Goal: Task Accomplishment & Management: Use online tool/utility

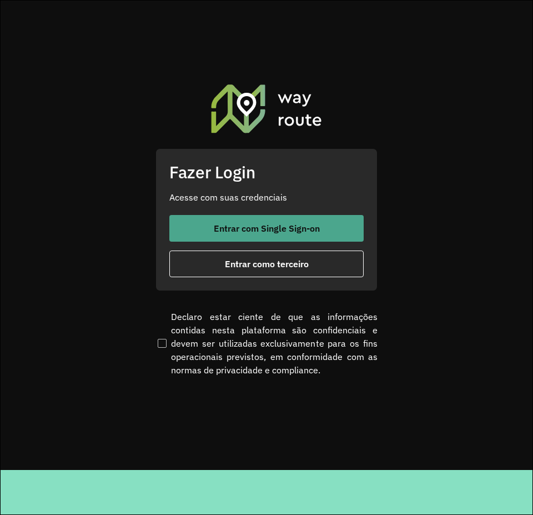
click at [273, 233] on span "Entrar com Single Sign-on" at bounding box center [267, 228] width 106 height 9
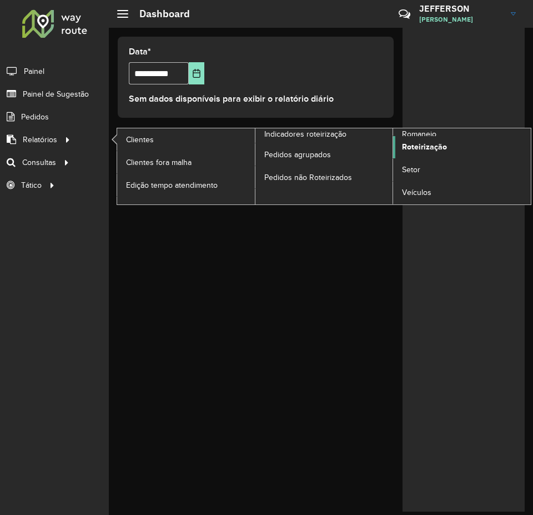
click at [457, 147] on link "Roteirização" at bounding box center [462, 147] width 138 height 22
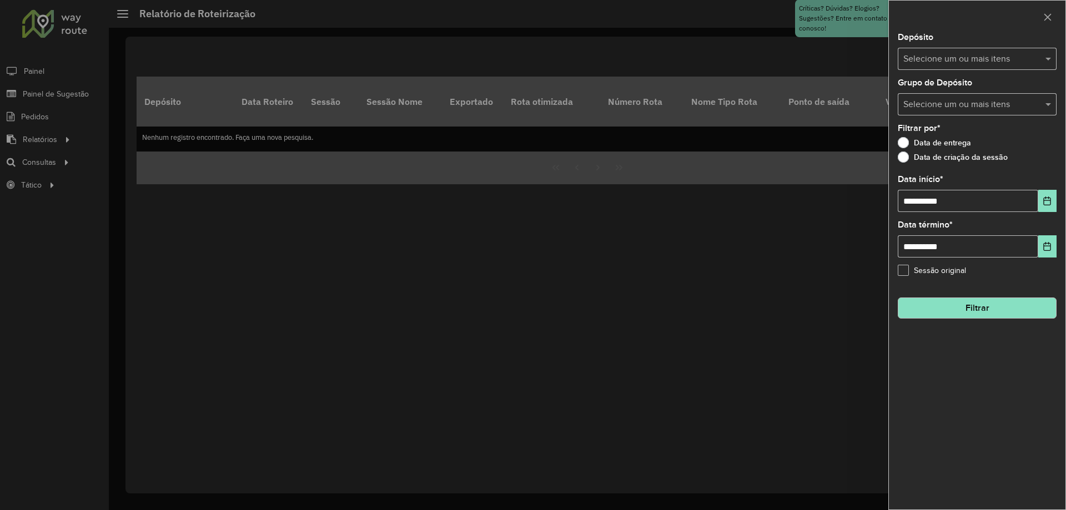
click at [533, 53] on input "text" at bounding box center [972, 59] width 142 height 13
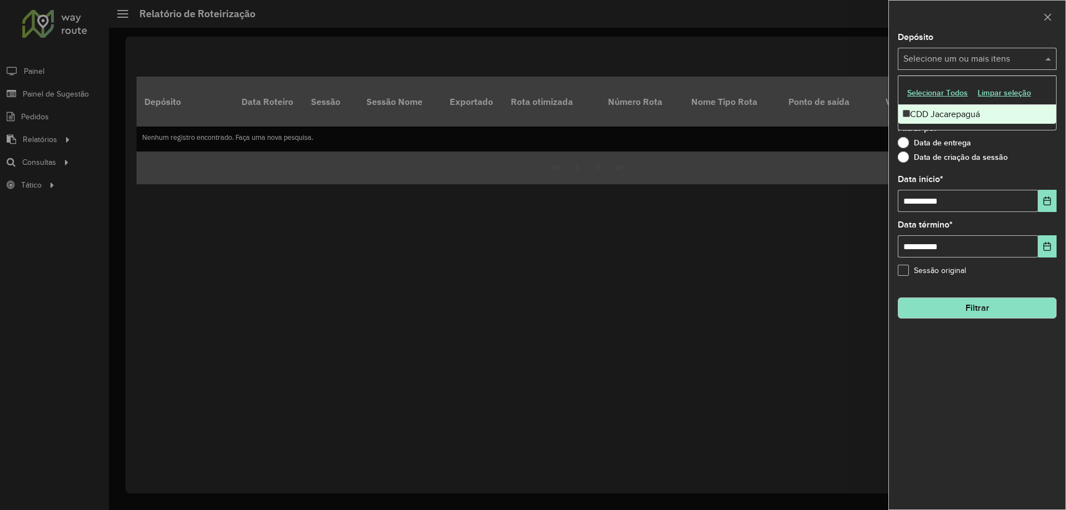
click at [533, 119] on div "CDD Jacarepaguá" at bounding box center [978, 114] width 158 height 19
click at [533, 39] on div "Depósito Selecione um ou mais itens CDD Jacarepaguá × ×" at bounding box center [977, 51] width 159 height 37
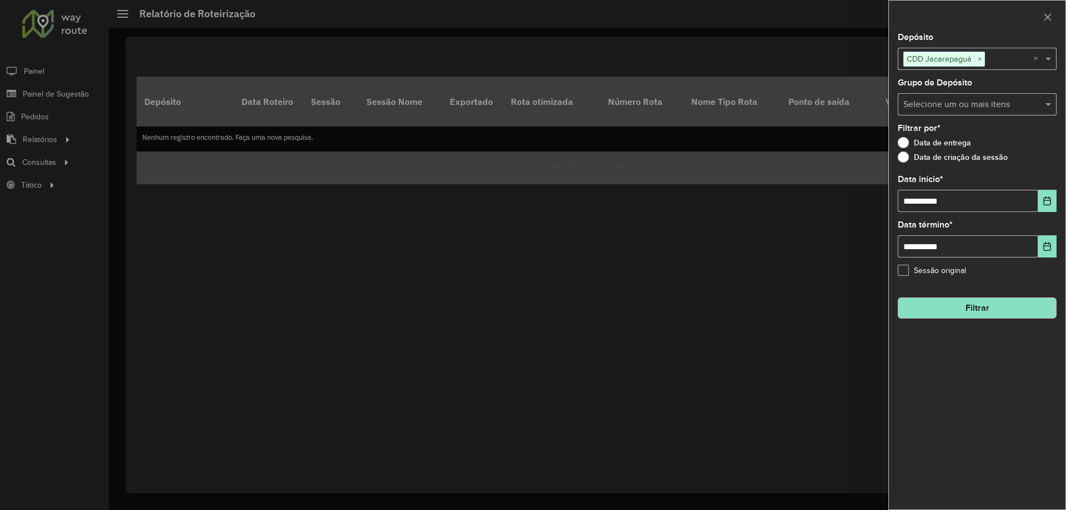
click at [533, 97] on div "Selecione um ou mais itens" at bounding box center [977, 104] width 159 height 22
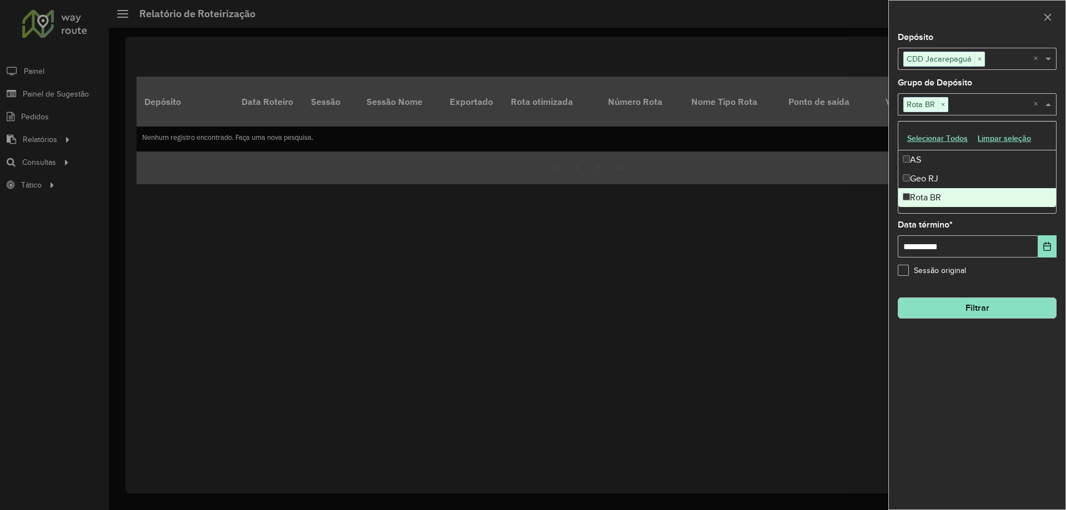
drag, startPoint x: 928, startPoint y: 376, endPoint x: 931, endPoint y: 352, distance: 24.6
click at [533, 377] on div "**********" at bounding box center [977, 271] width 177 height 477
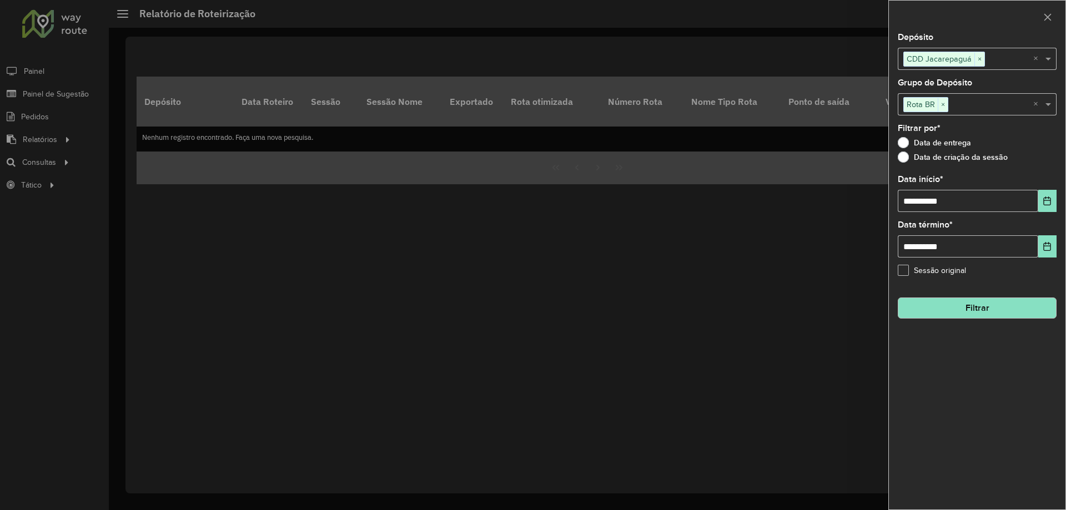
click at [533, 304] on button "Filtrar" at bounding box center [977, 308] width 159 height 21
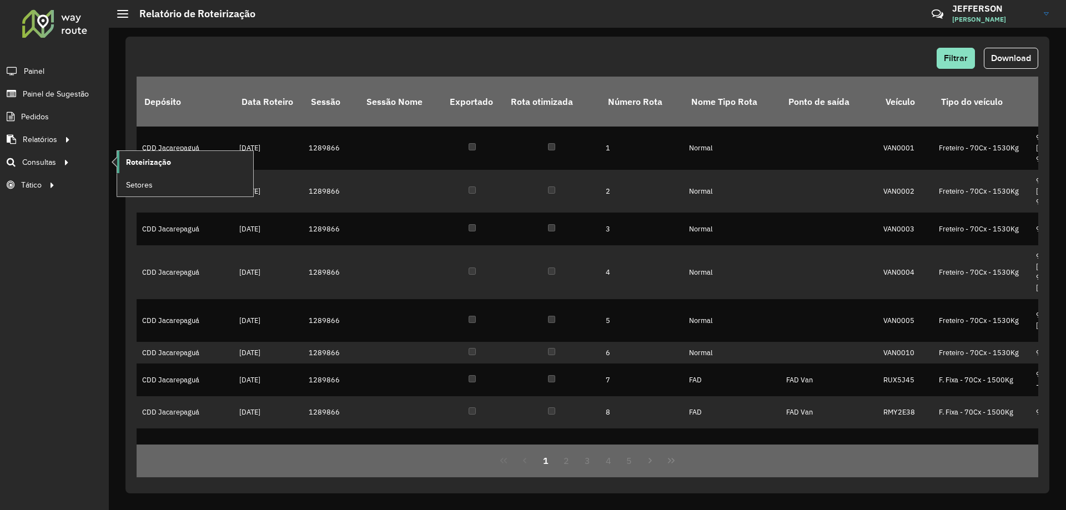
click at [156, 168] on link "Roteirização" at bounding box center [185, 162] width 136 height 22
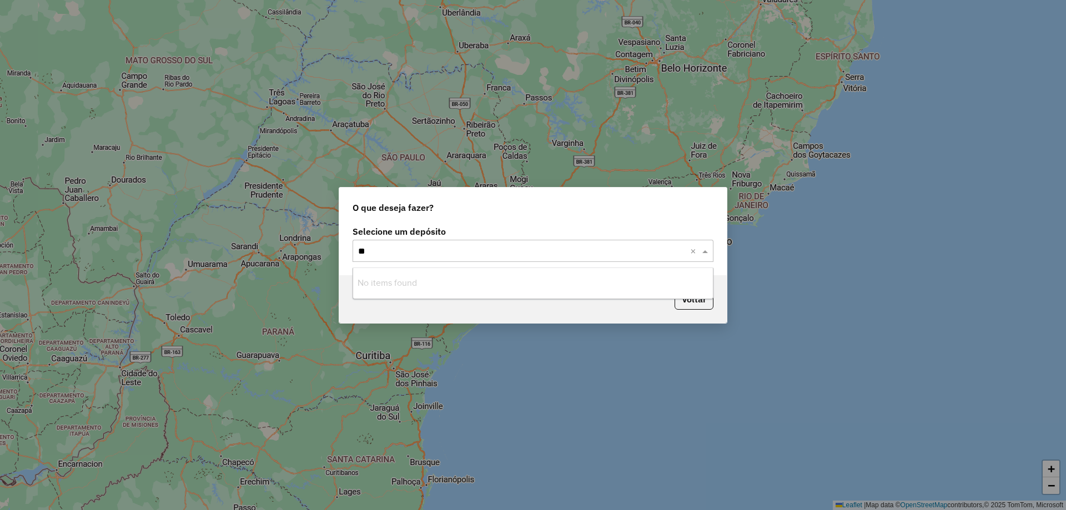
type input "*"
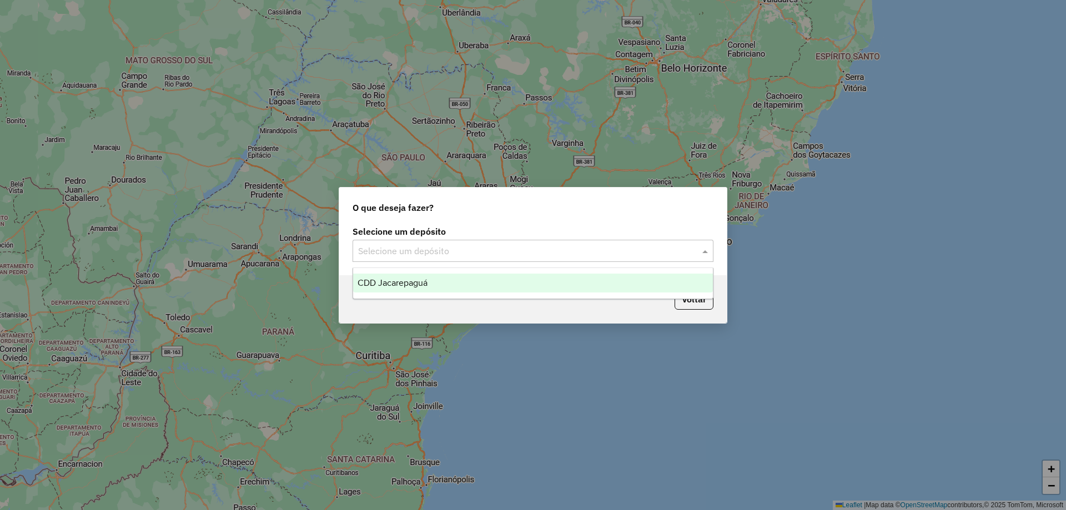
click at [495, 285] on div "CDD Jacarepaguá" at bounding box center [533, 283] width 360 height 19
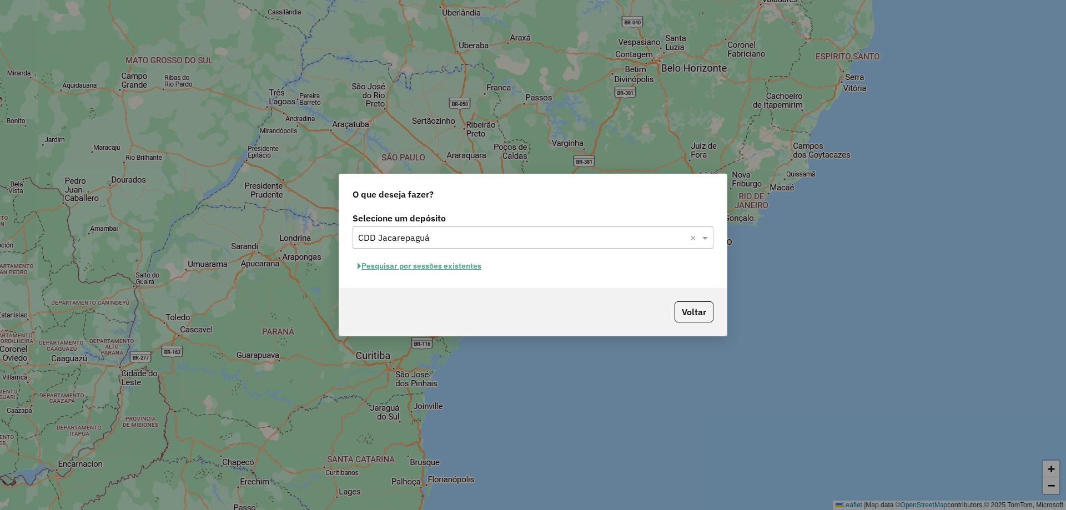
click at [448, 266] on button "Pesquisar por sessões existentes" at bounding box center [420, 266] width 134 height 17
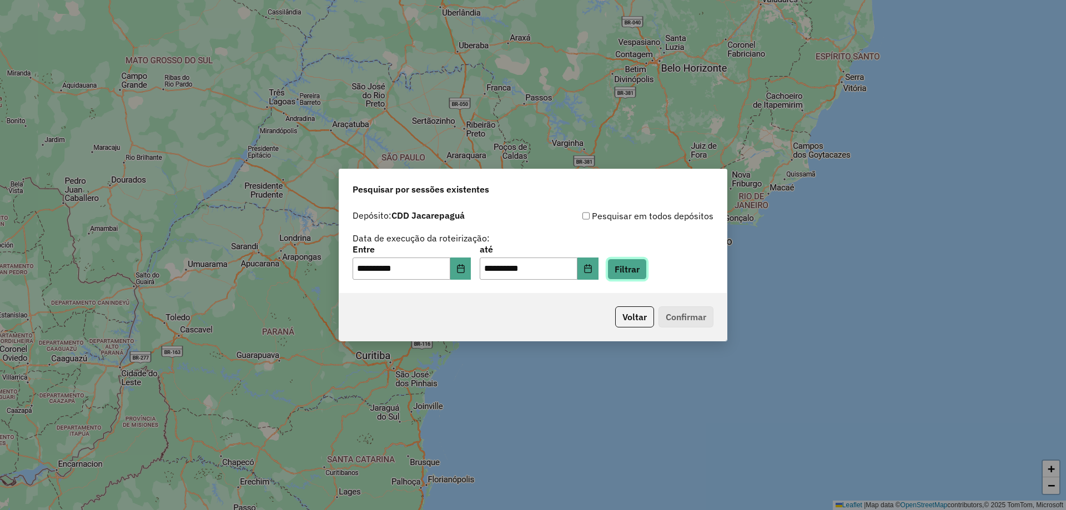
drag, startPoint x: 655, startPoint y: 277, endPoint x: 660, endPoint y: 299, distance: 23.3
click at [647, 277] on button "Filtrar" at bounding box center [627, 269] width 39 height 21
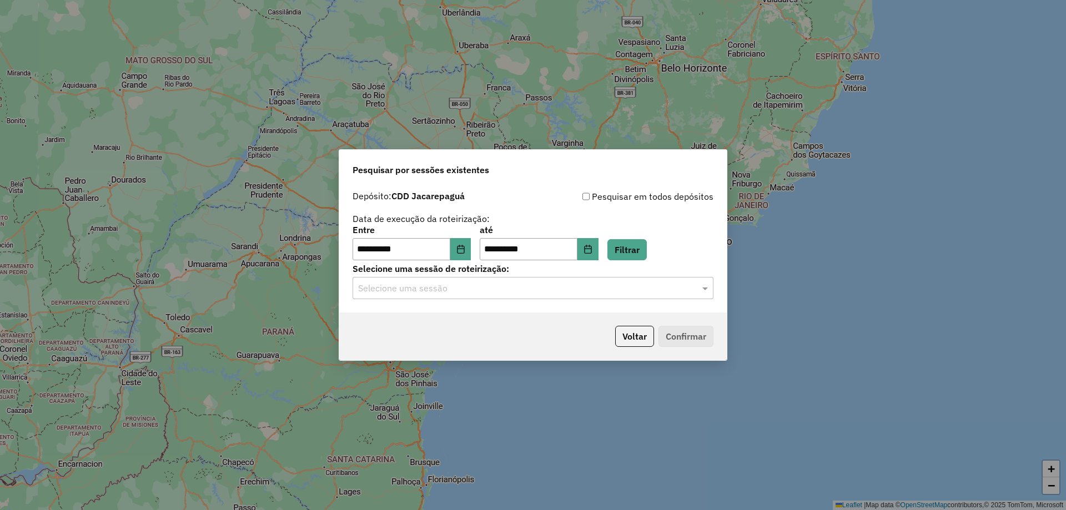
click at [559, 297] on div "Selecione uma sessão" at bounding box center [533, 288] width 361 height 22
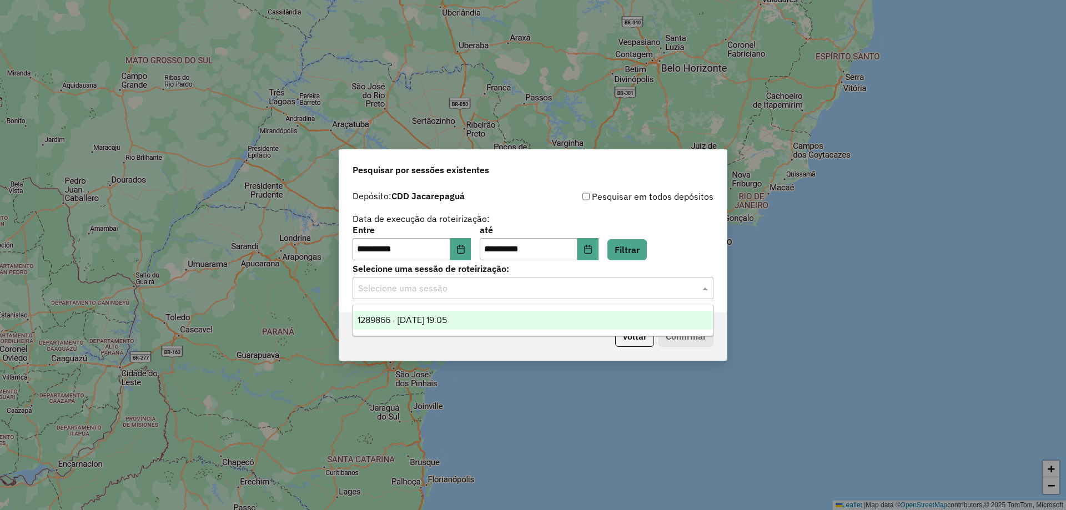
click at [526, 320] on div "1289866 - 07/10/2025 19:05" at bounding box center [533, 320] width 360 height 19
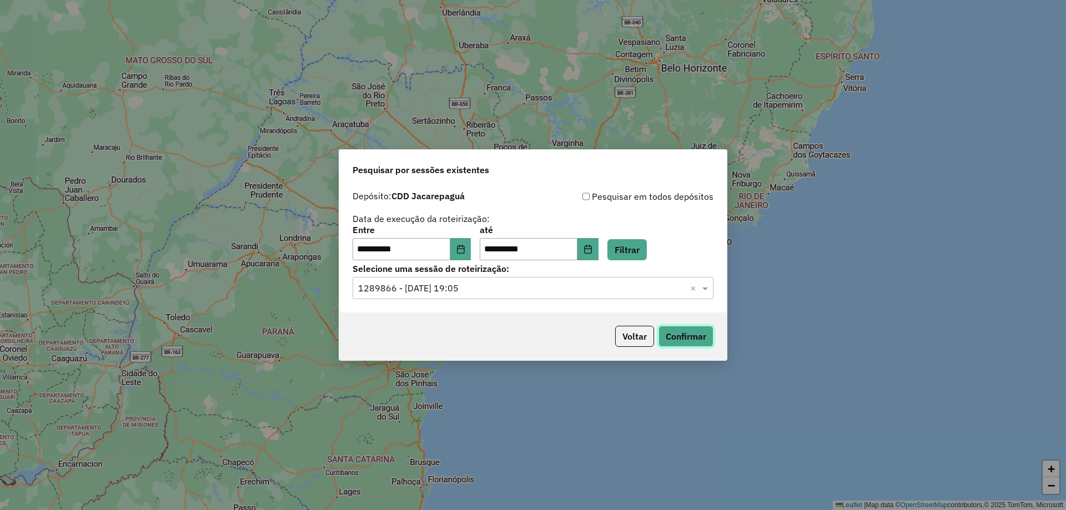
click at [672, 336] on button "Confirmar" at bounding box center [686, 336] width 55 height 21
click at [642, 336] on button "Voltar" at bounding box center [634, 336] width 39 height 21
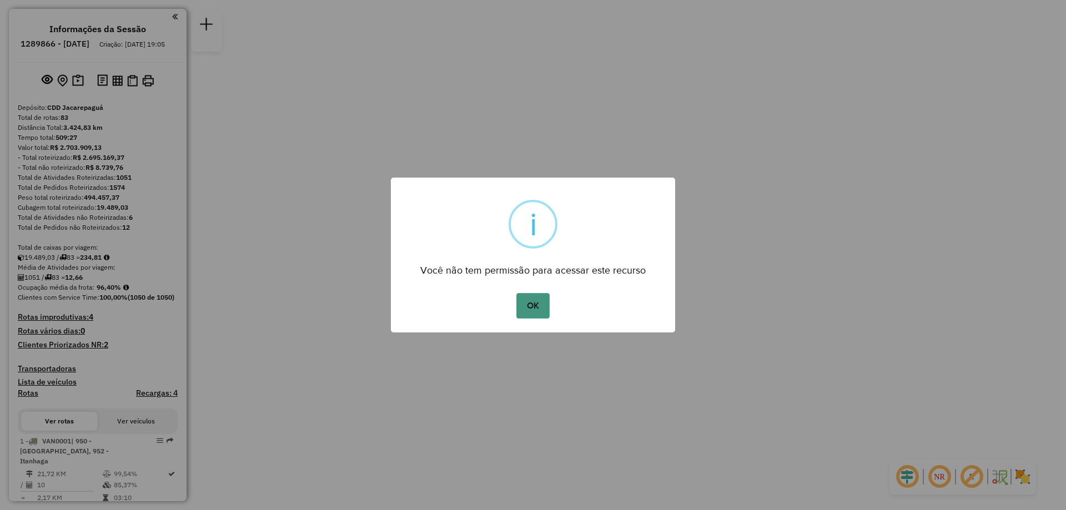
click at [539, 305] on button "OK" at bounding box center [533, 306] width 33 height 26
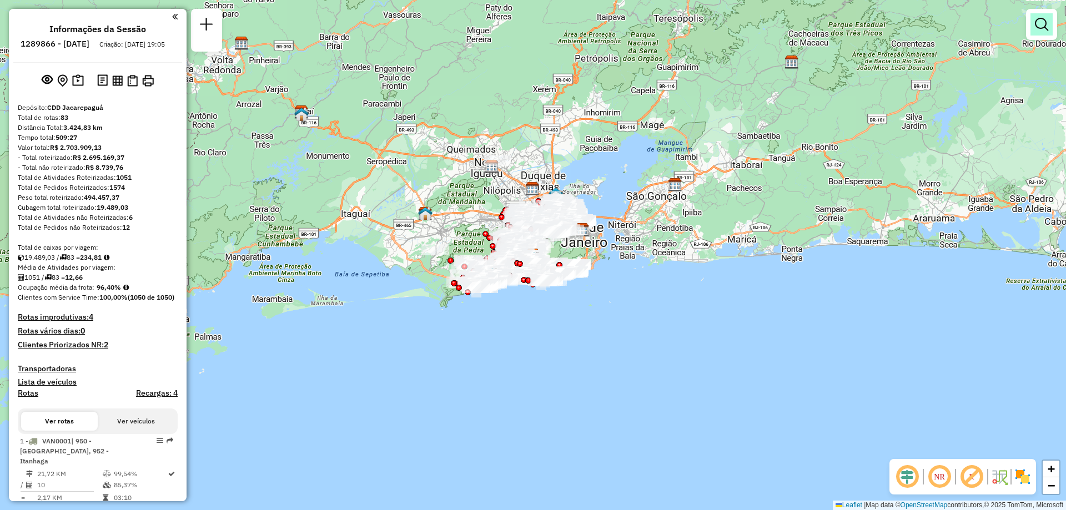
click at [1038, 23] on em at bounding box center [1041, 24] width 13 height 13
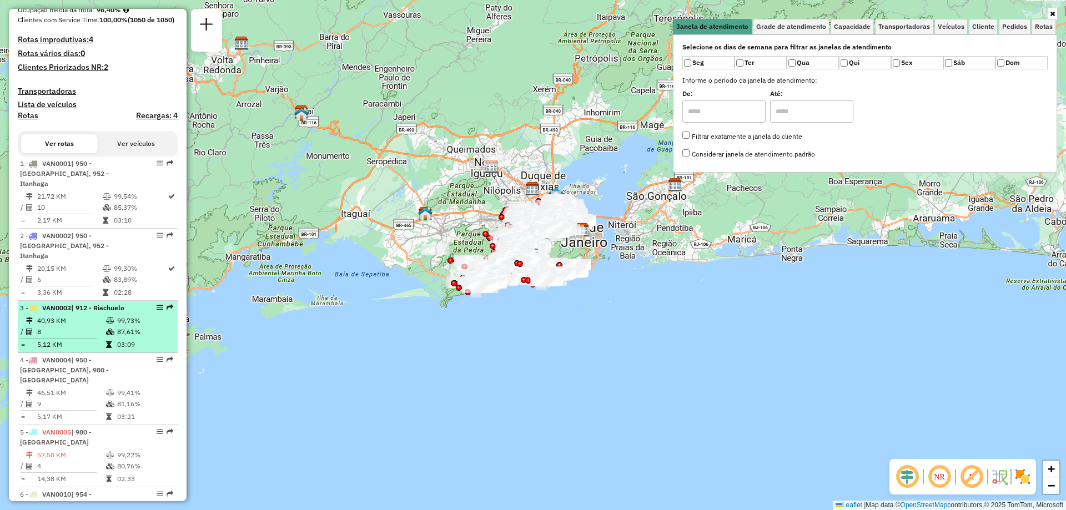
scroll to position [389, 0]
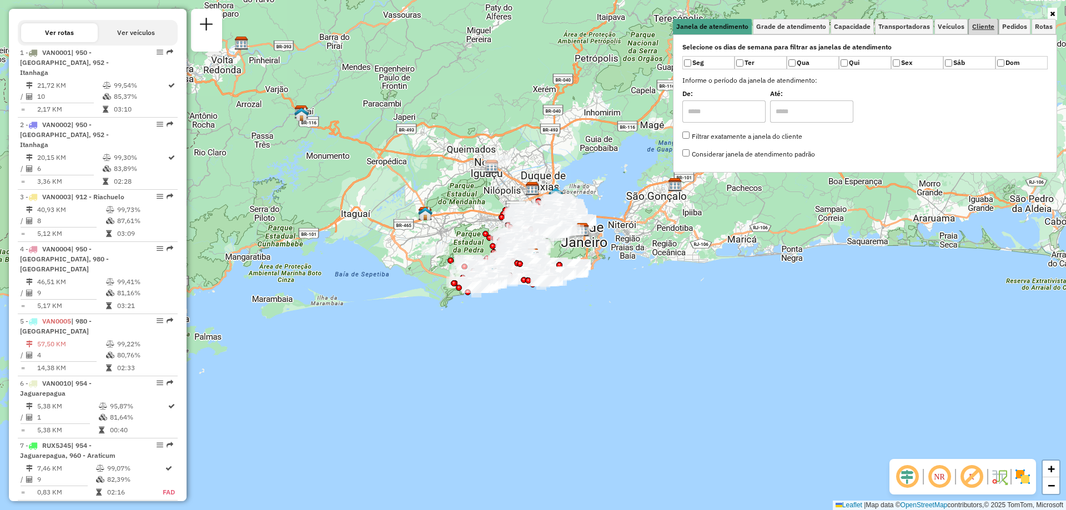
click at [979, 26] on span "Cliente" at bounding box center [984, 26] width 22 height 7
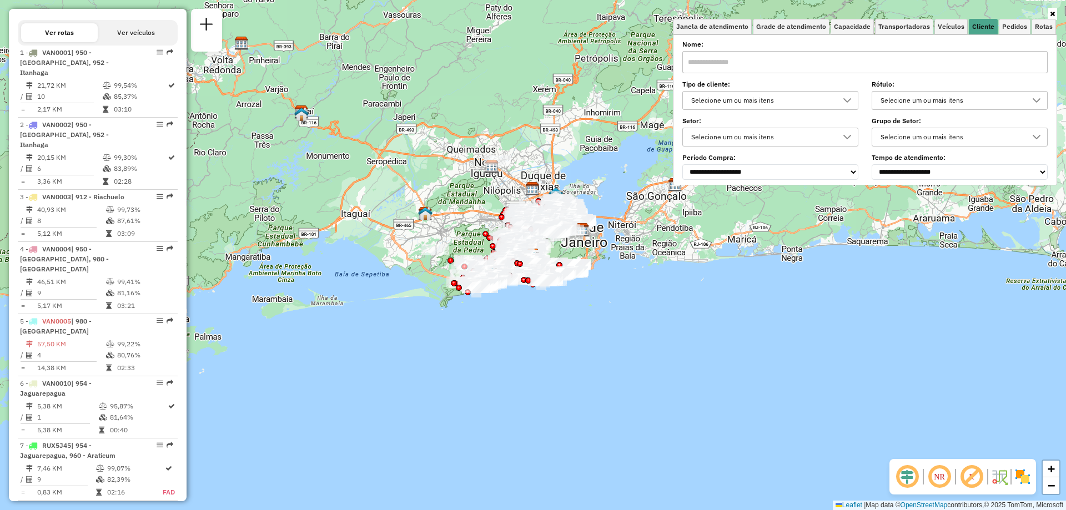
click at [850, 72] on input "text" at bounding box center [865, 62] width 365 height 22
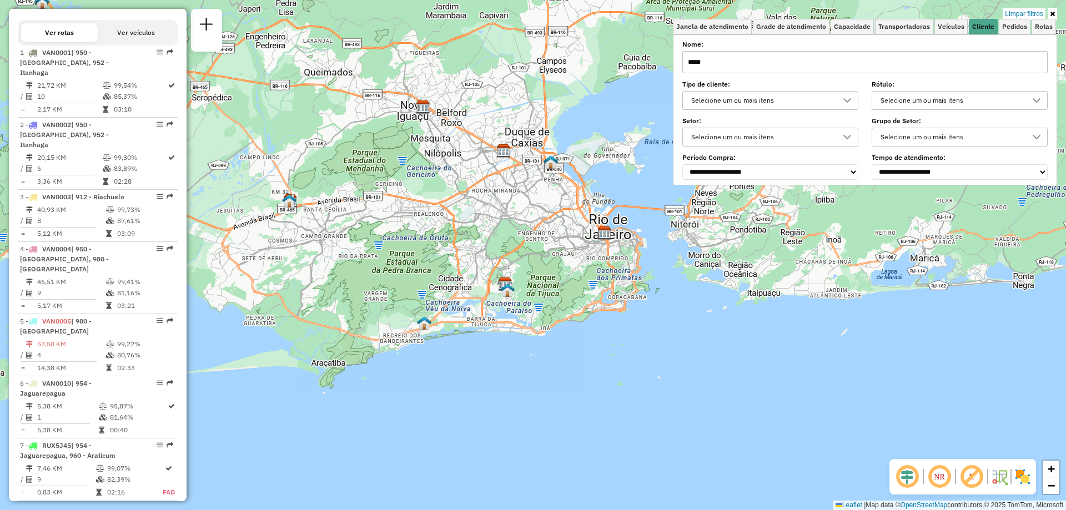
drag, startPoint x: 758, startPoint y: 64, endPoint x: 648, endPoint y: 64, distance: 110.0
click at [648, 64] on div "Limpar filtros Janela de atendimento Grade de atendimento Capacidade Transporta…" at bounding box center [533, 255] width 1066 height 510
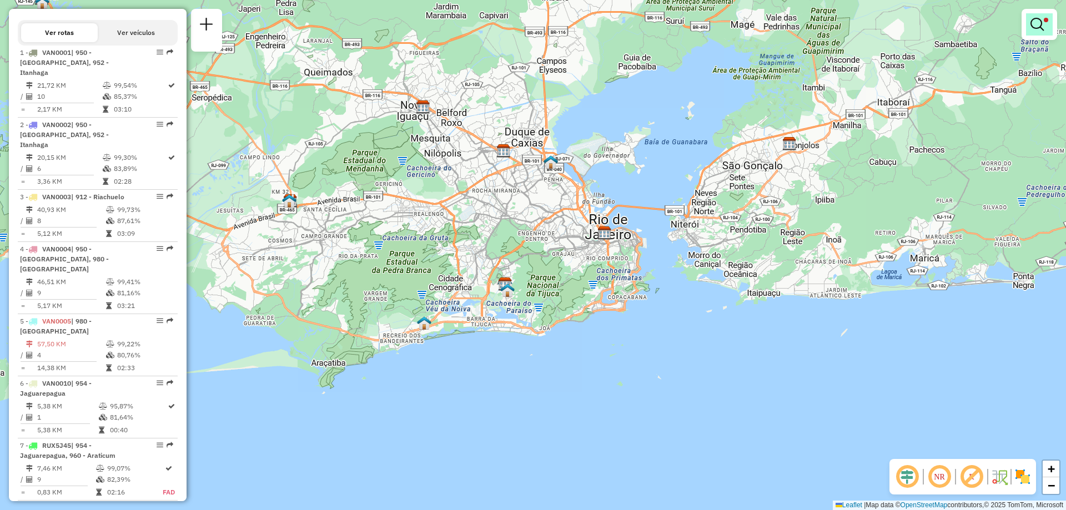
click at [1040, 29] on em at bounding box center [1037, 24] width 13 height 13
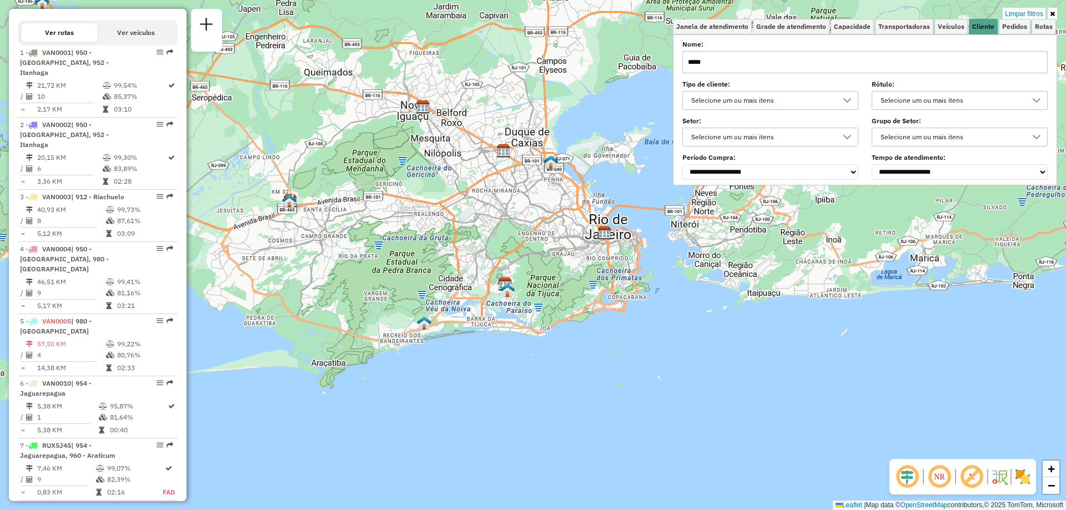
click at [715, 65] on input "*****" at bounding box center [865, 62] width 365 height 22
type input "*"
click at [900, 102] on div "Selecione um ou mais itens" at bounding box center [951, 101] width 149 height 18
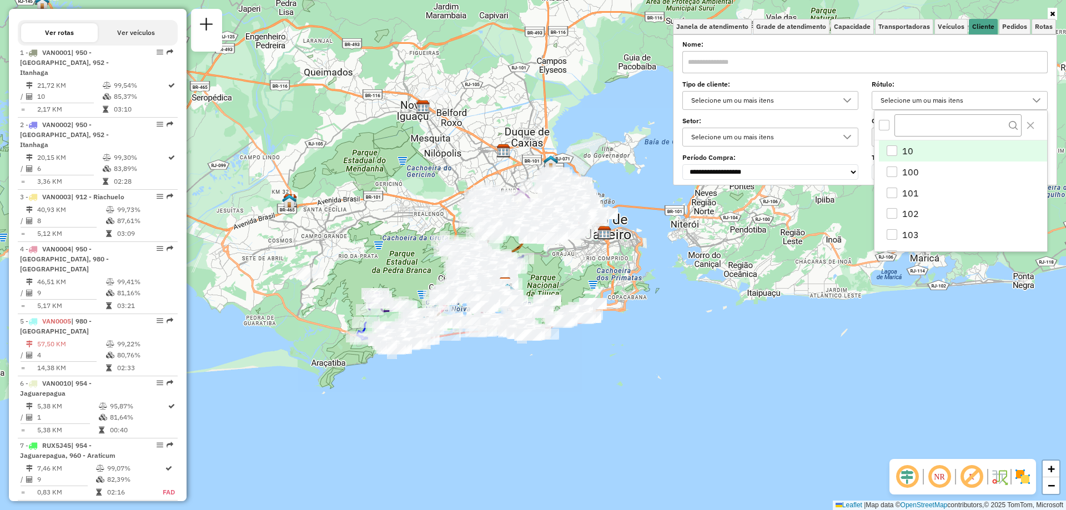
click at [962, 106] on div "Selecione um ou mais itens" at bounding box center [951, 101] width 149 height 18
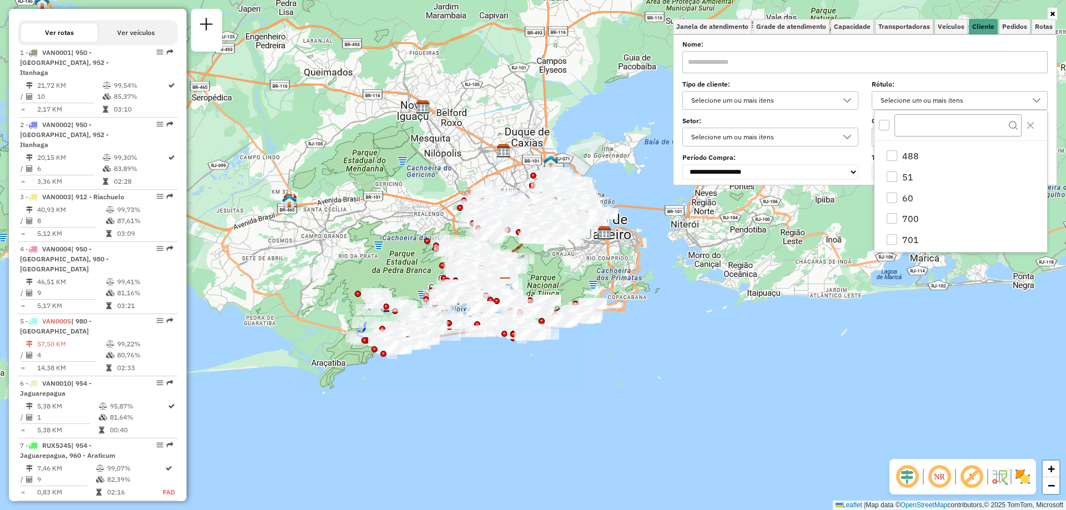
scroll to position [889, 0]
click at [935, 98] on div "Selecione um ou mais itens" at bounding box center [951, 101] width 149 height 18
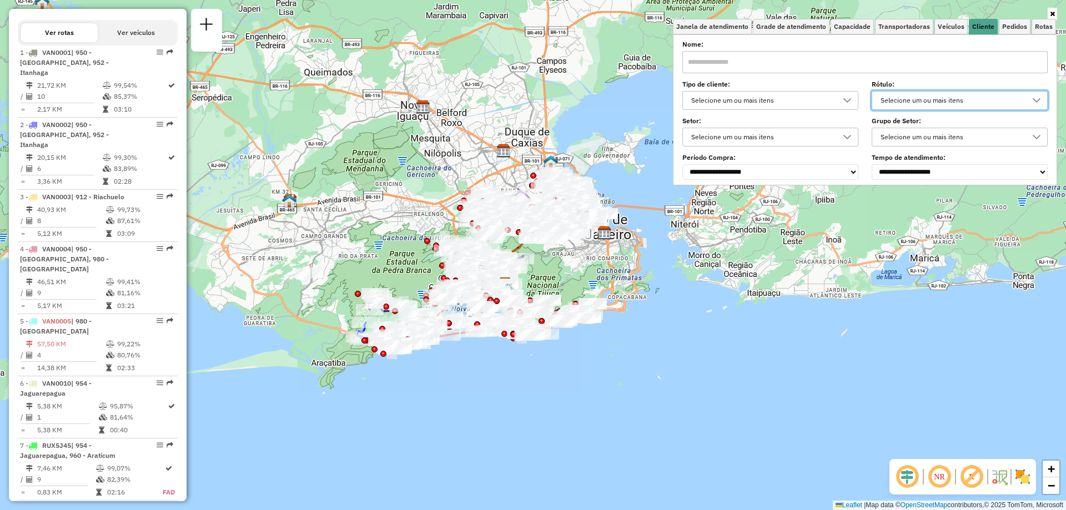
click at [727, 64] on input "text" at bounding box center [865, 62] width 365 height 22
click at [945, 25] on span "Veículos" at bounding box center [951, 26] width 27 height 7
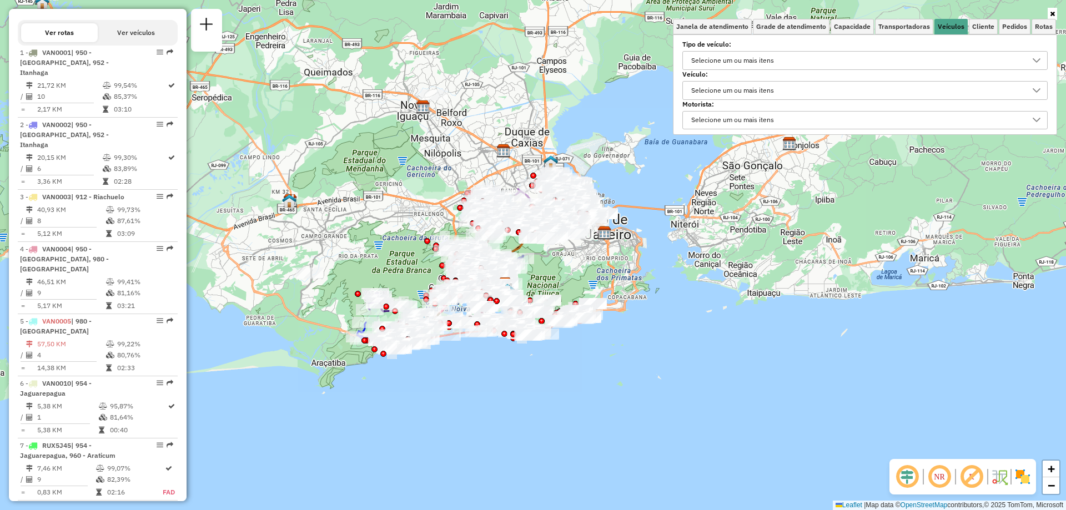
click at [795, 55] on div "Selecione um ou mais itens" at bounding box center [857, 61] width 339 height 18
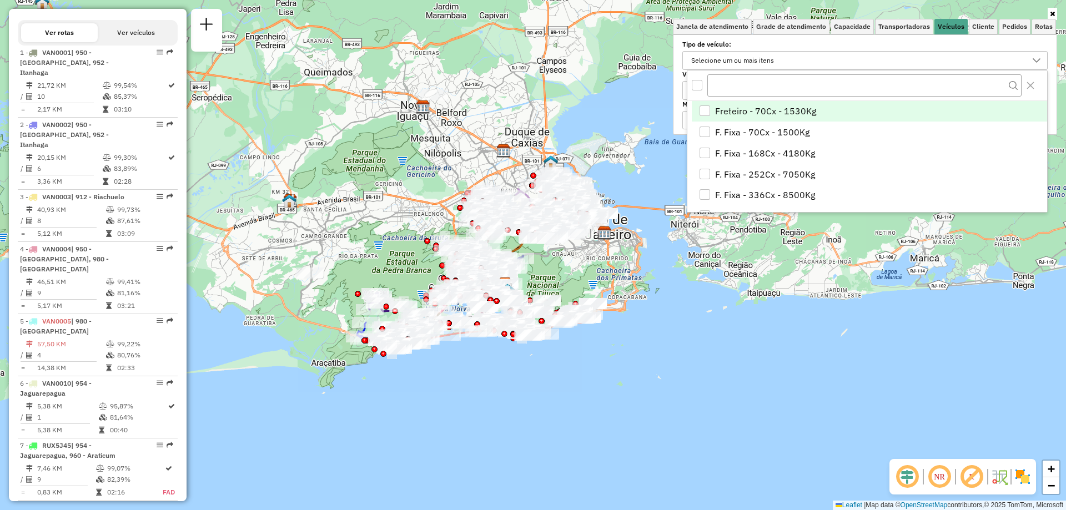
scroll to position [7, 38]
click at [793, 57] on div "Selecione um ou mais itens" at bounding box center [857, 61] width 339 height 18
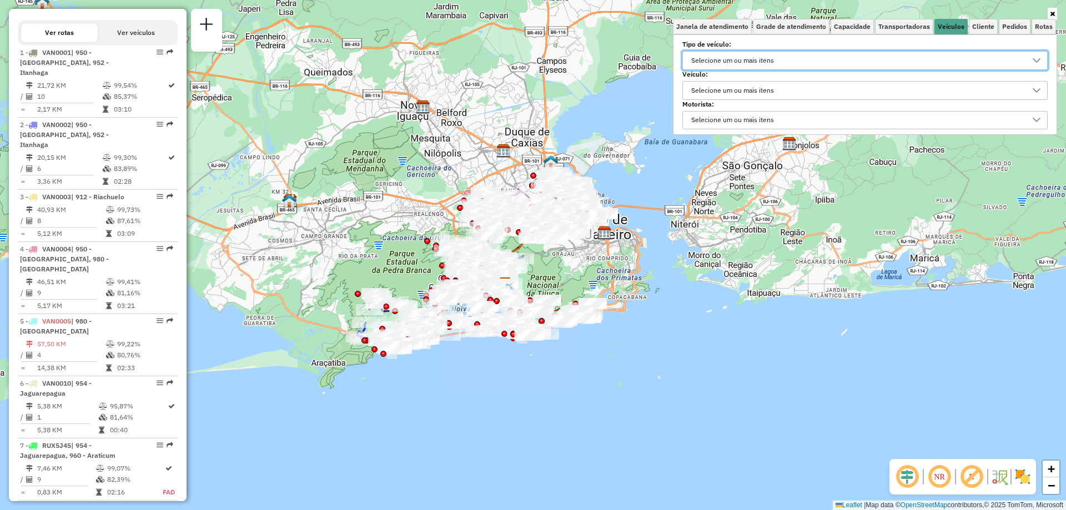
click at [782, 62] on div "Selecione um ou mais itens" at bounding box center [857, 61] width 339 height 18
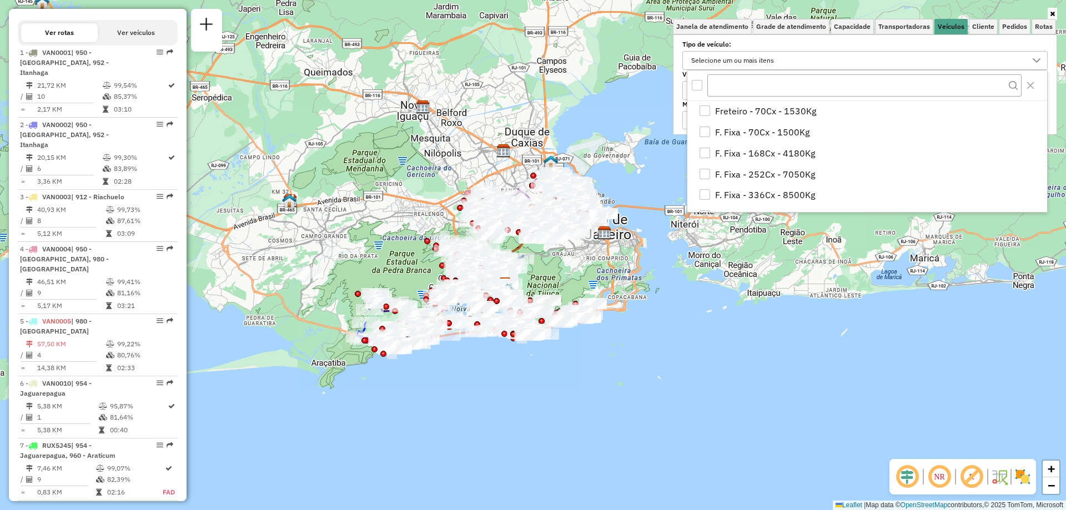
click at [759, 61] on div "Selecione um ou mais itens" at bounding box center [733, 61] width 91 height 18
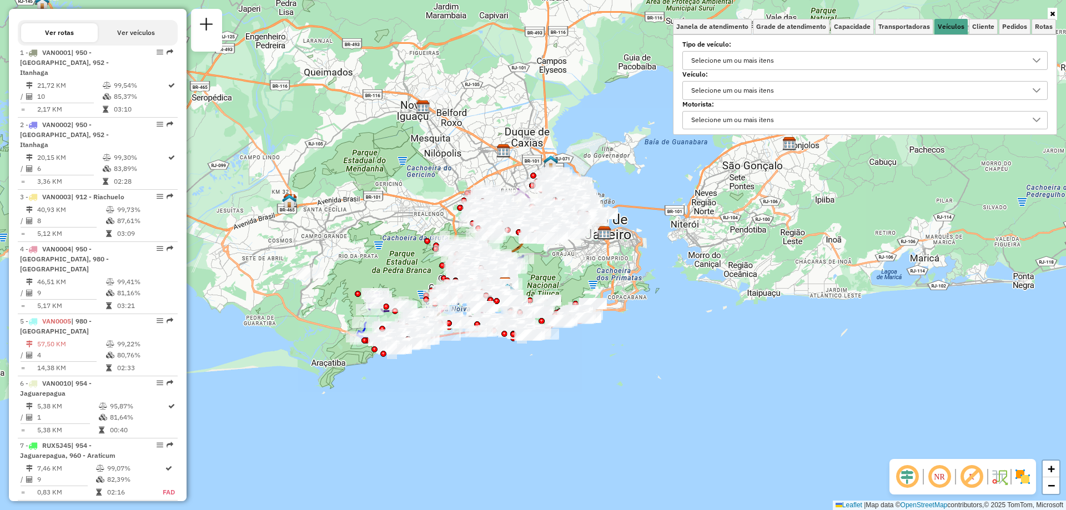
click at [759, 77] on label "Veículo:" at bounding box center [865, 74] width 365 height 10
click at [757, 82] on div "Selecione um ou mais itens" at bounding box center [733, 91] width 91 height 18
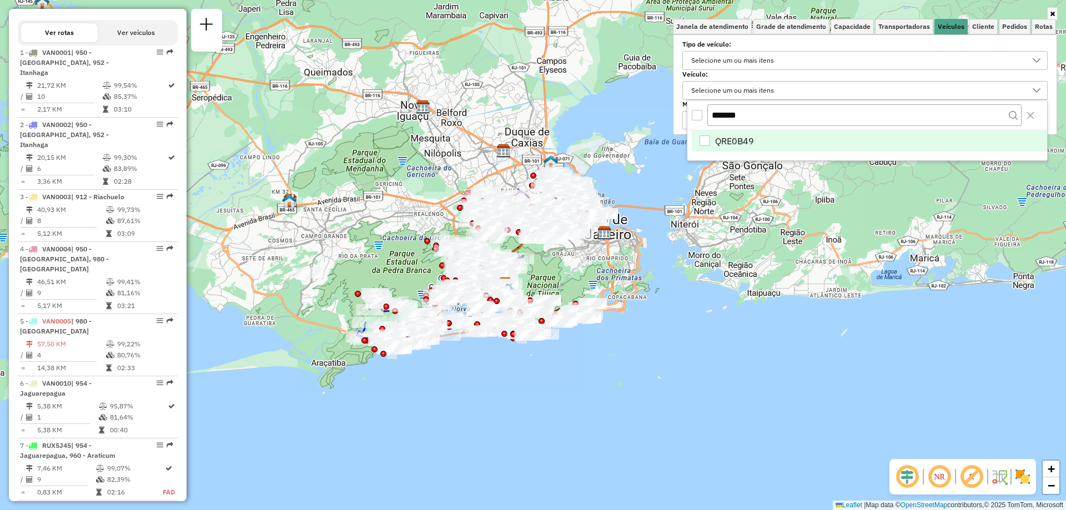
type input "*******"
click at [744, 139] on span "QRE0B49" at bounding box center [734, 140] width 39 height 13
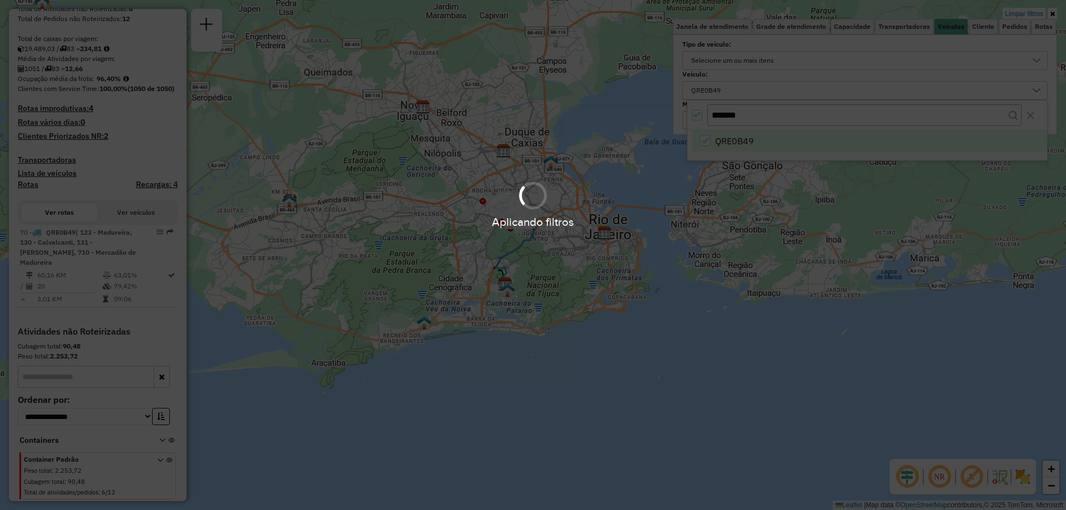
scroll to position [229, 0]
click at [723, 89] on div "Aplicando filtros" at bounding box center [533, 255] width 1066 height 510
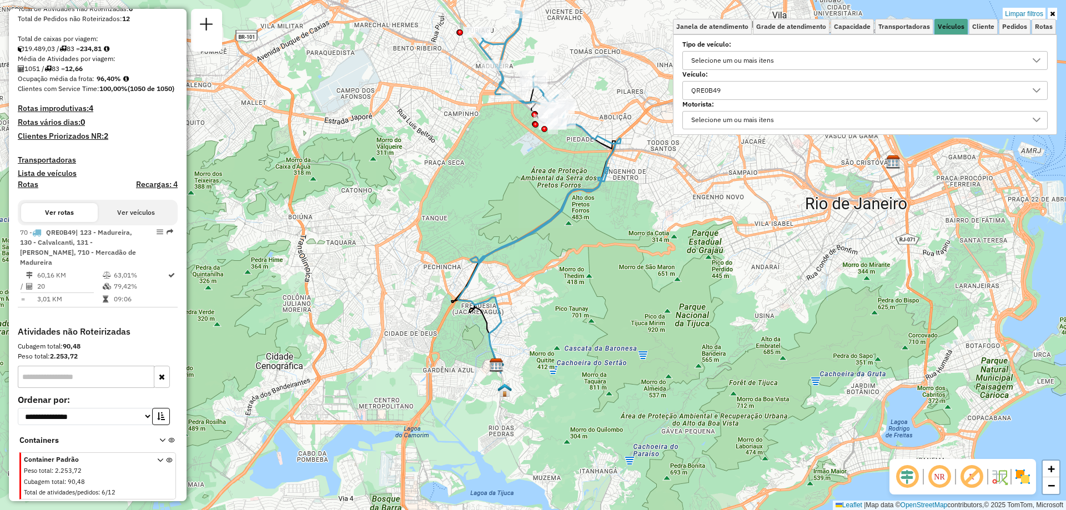
drag, startPoint x: 575, startPoint y: 310, endPoint x: 540, endPoint y: 199, distance: 117.2
click at [540, 199] on div "Limpar filtros Janela de atendimento Grade de atendimento Capacidade Transporta…" at bounding box center [533, 255] width 1066 height 510
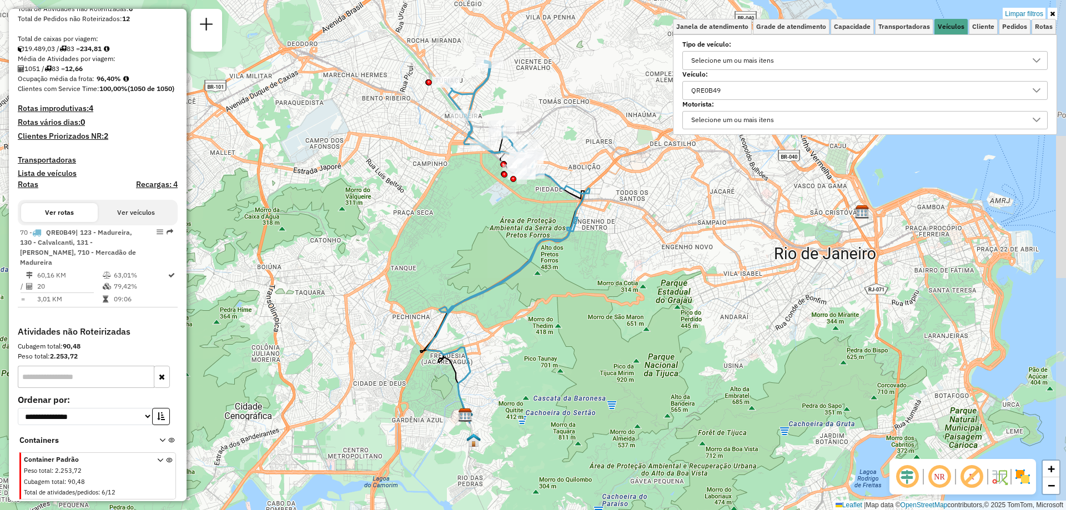
drag, startPoint x: 516, startPoint y: 177, endPoint x: 482, endPoint y: 228, distance: 62.1
click at [482, 228] on div "Limpar filtros Janela de atendimento Grade de atendimento Capacidade Transporta…" at bounding box center [533, 255] width 1066 height 510
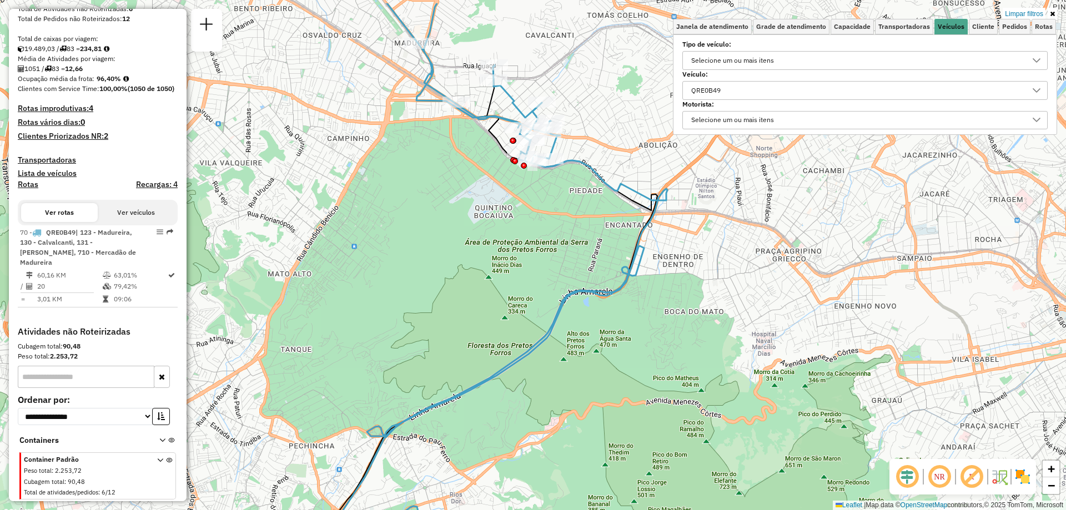
drag, startPoint x: 509, startPoint y: 186, endPoint x: 515, endPoint y: 254, distance: 69.1
click at [515, 254] on div "Limpar filtros Janela de atendimento Grade de atendimento Capacidade Transporta…" at bounding box center [533, 255] width 1066 height 510
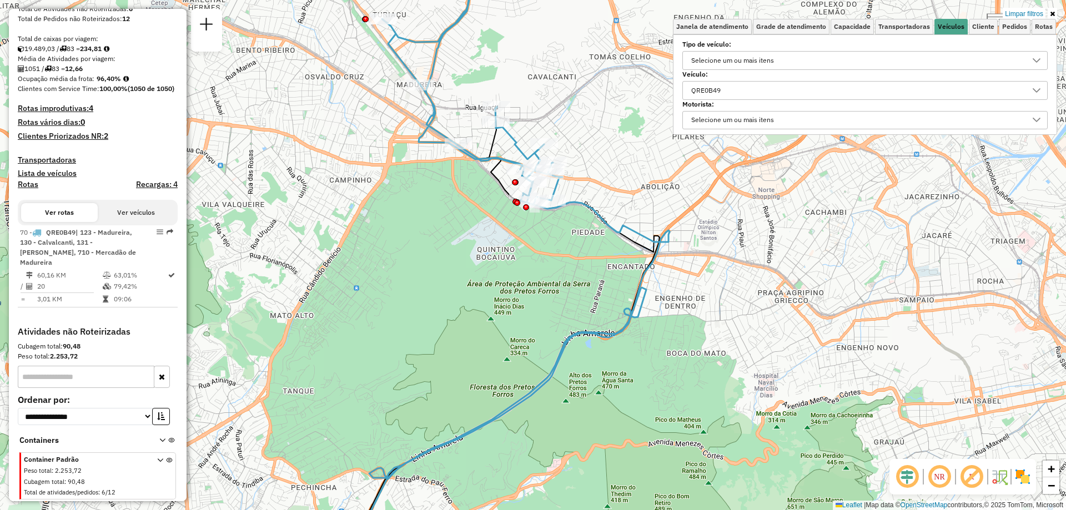
drag, startPoint x: 490, startPoint y: 193, endPoint x: 492, endPoint y: 223, distance: 29.5
click at [492, 223] on div "Limpar filtros Janela de atendimento Grade de atendimento Capacidade Transporta…" at bounding box center [533, 255] width 1066 height 510
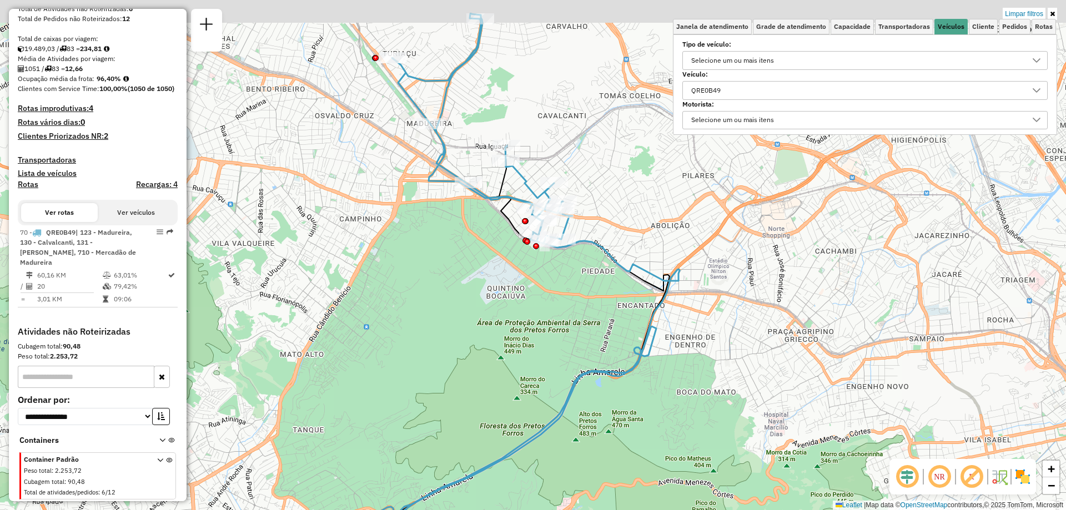
drag, startPoint x: 462, startPoint y: 129, endPoint x: 470, endPoint y: 152, distance: 23.5
click at [470, 152] on div "Limpar filtros Janela de atendimento Grade de atendimento Capacidade Transporta…" at bounding box center [533, 255] width 1066 height 510
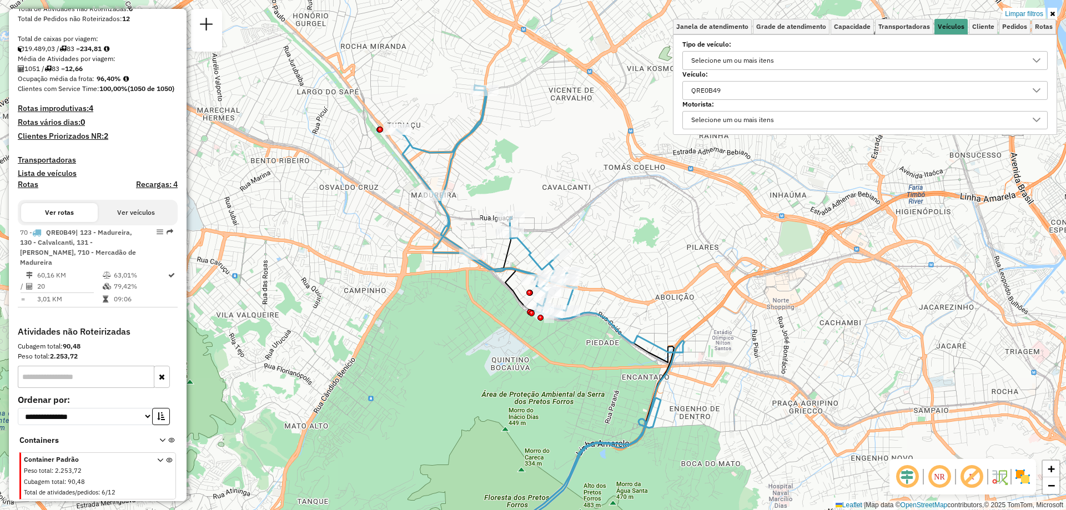
drag, startPoint x: 423, startPoint y: 57, endPoint x: 426, endPoint y: 132, distance: 75.1
click at [426, 132] on div "Limpar filtros Janela de atendimento Grade de atendimento Capacidade Transporta…" at bounding box center [533, 255] width 1066 height 510
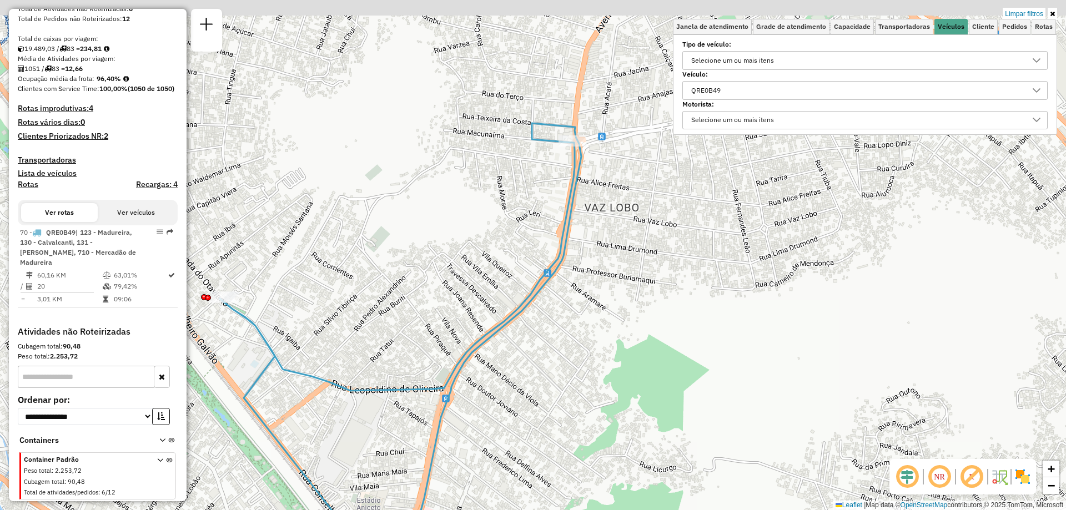
drag, startPoint x: 601, startPoint y: 164, endPoint x: 598, endPoint y: 174, distance: 10.5
click at [598, 174] on div "Limpar filtros Janela de atendimento Grade de atendimento Capacidade Transporta…" at bounding box center [533, 255] width 1066 height 510
